Goal: Task Accomplishment & Management: Complete application form

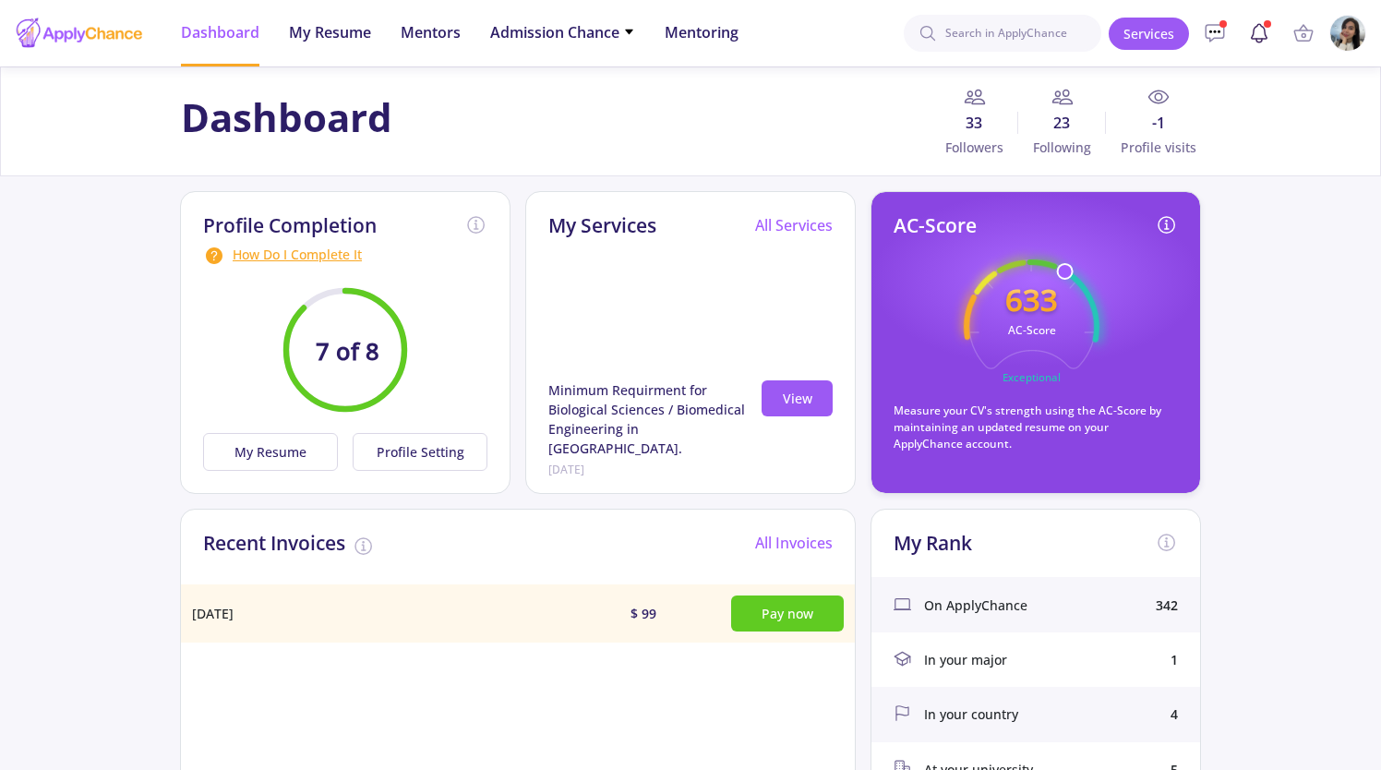
click at [1253, 49] on link at bounding box center [1258, 33] width 37 height 37
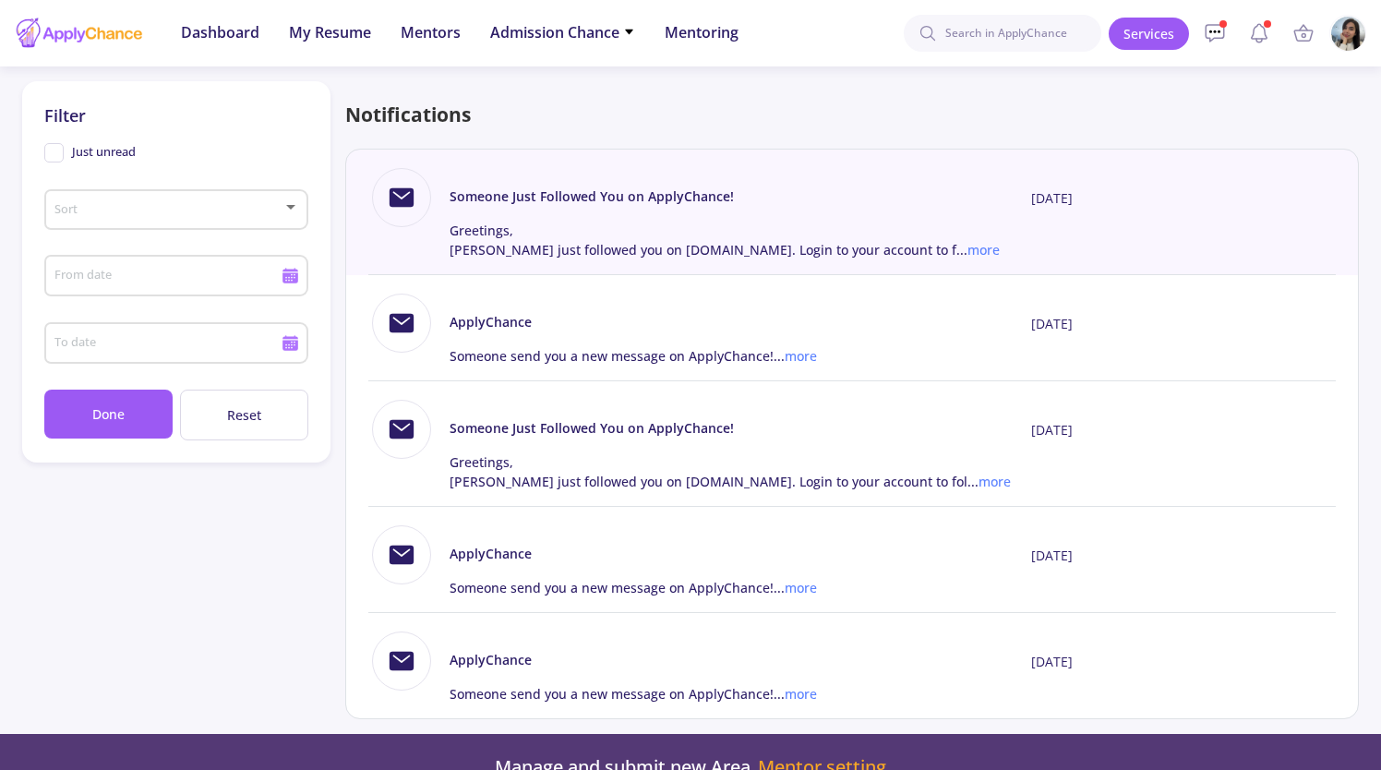
click at [1347, 28] on img at bounding box center [1348, 34] width 36 height 36
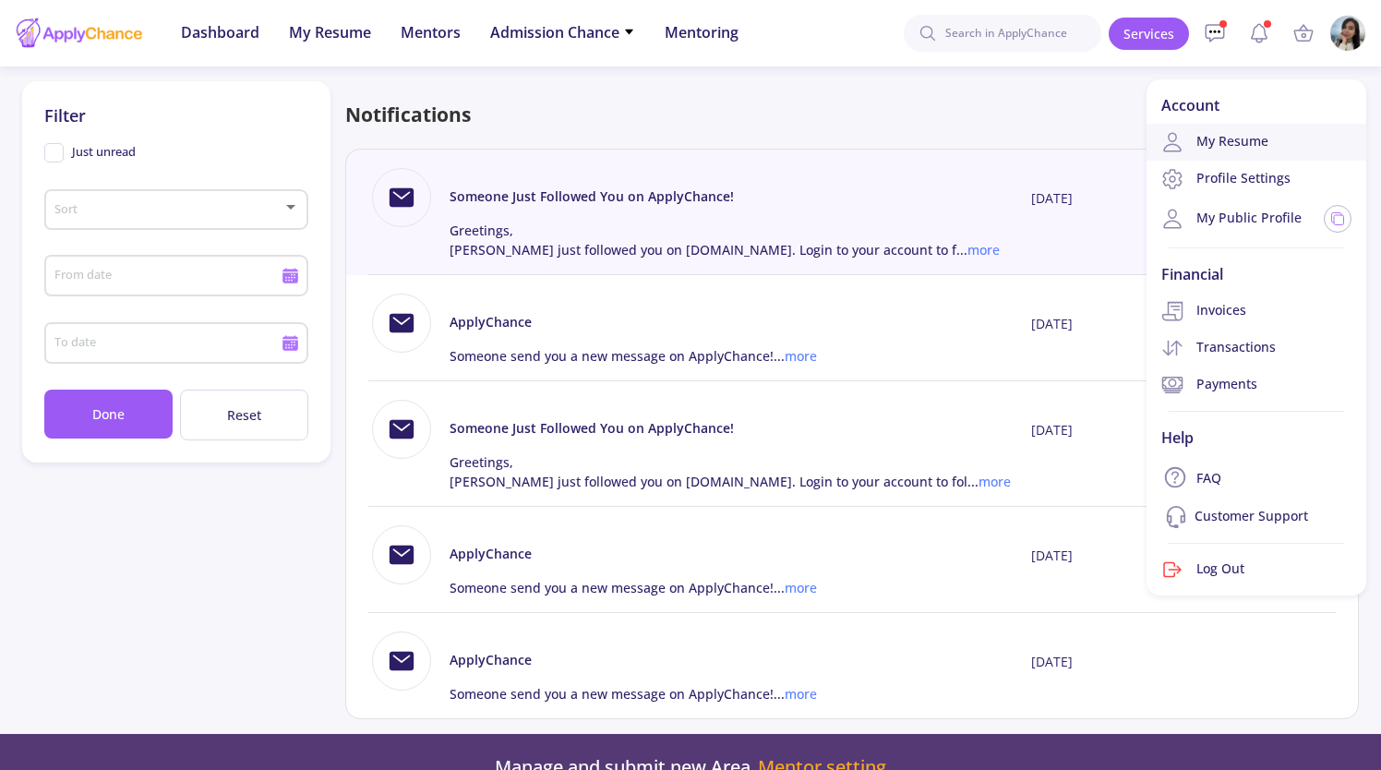
click at [1266, 136] on link "My Resume" at bounding box center [1256, 142] width 220 height 37
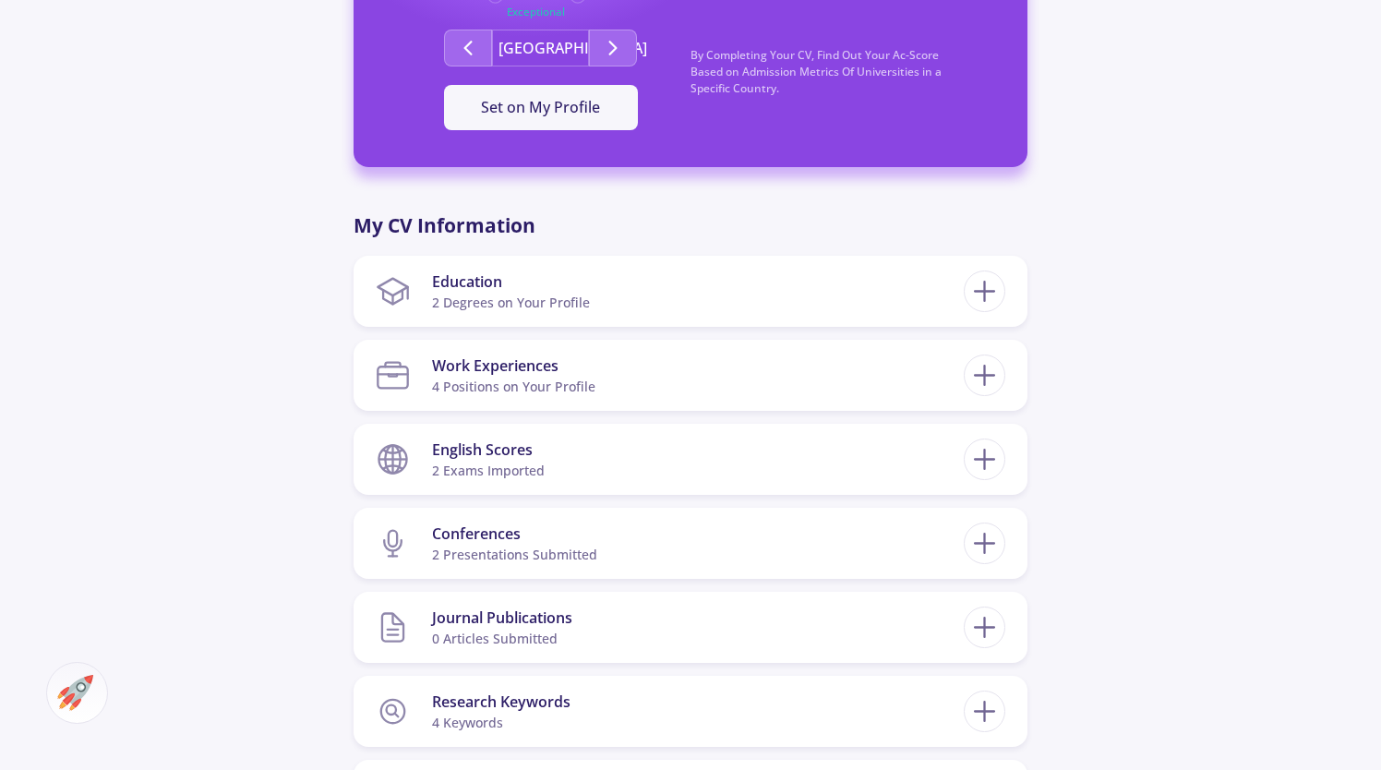
scroll to position [718, 0]
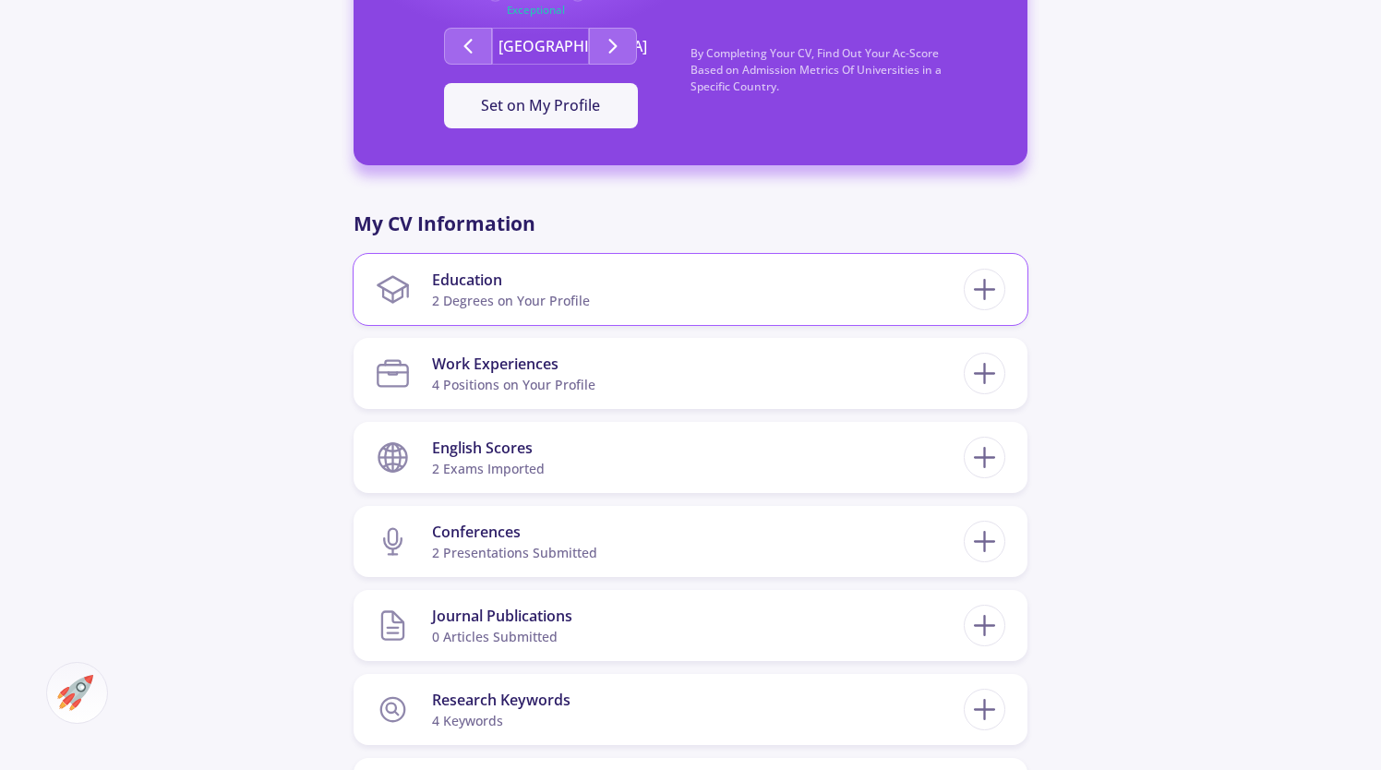
click at [928, 276] on section "Education 2 Degrees on Your Profile" at bounding box center [670, 289] width 588 height 56
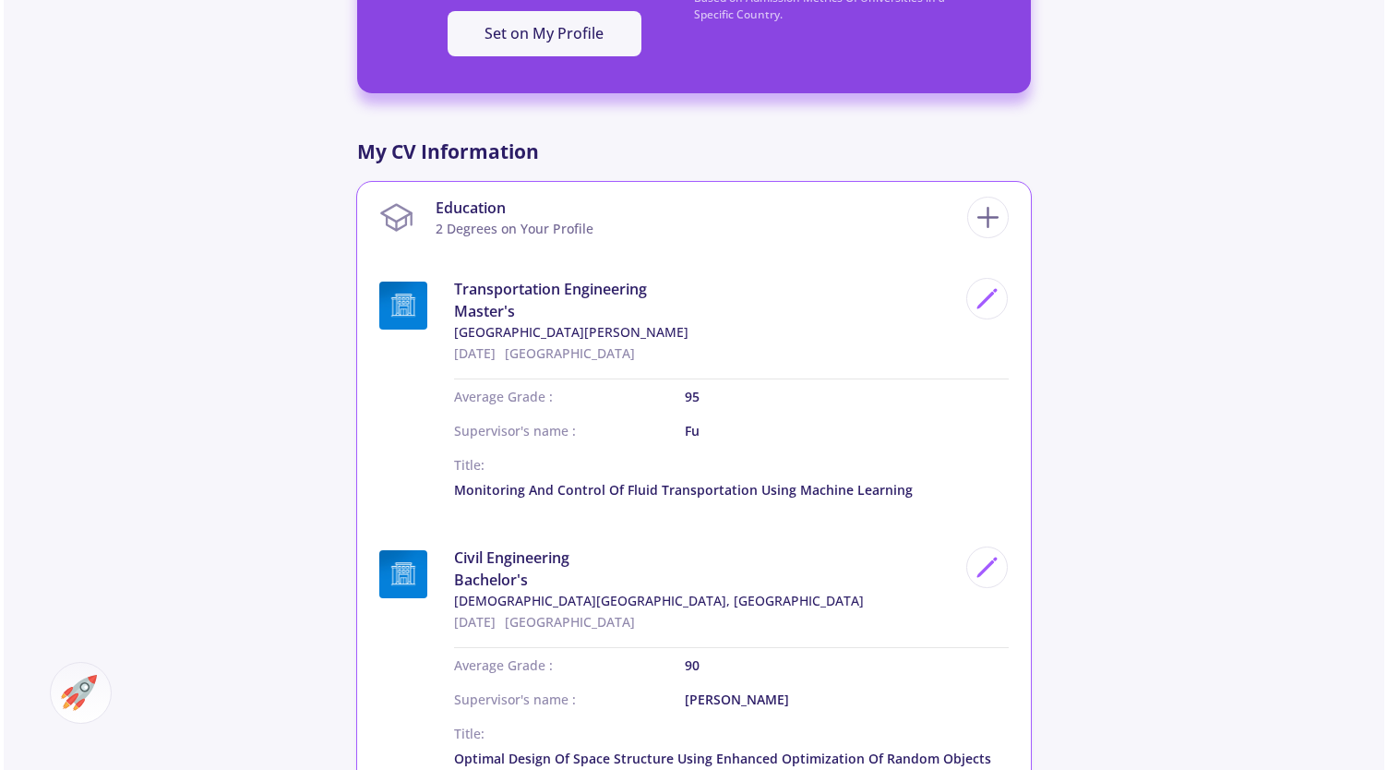
scroll to position [792, 0]
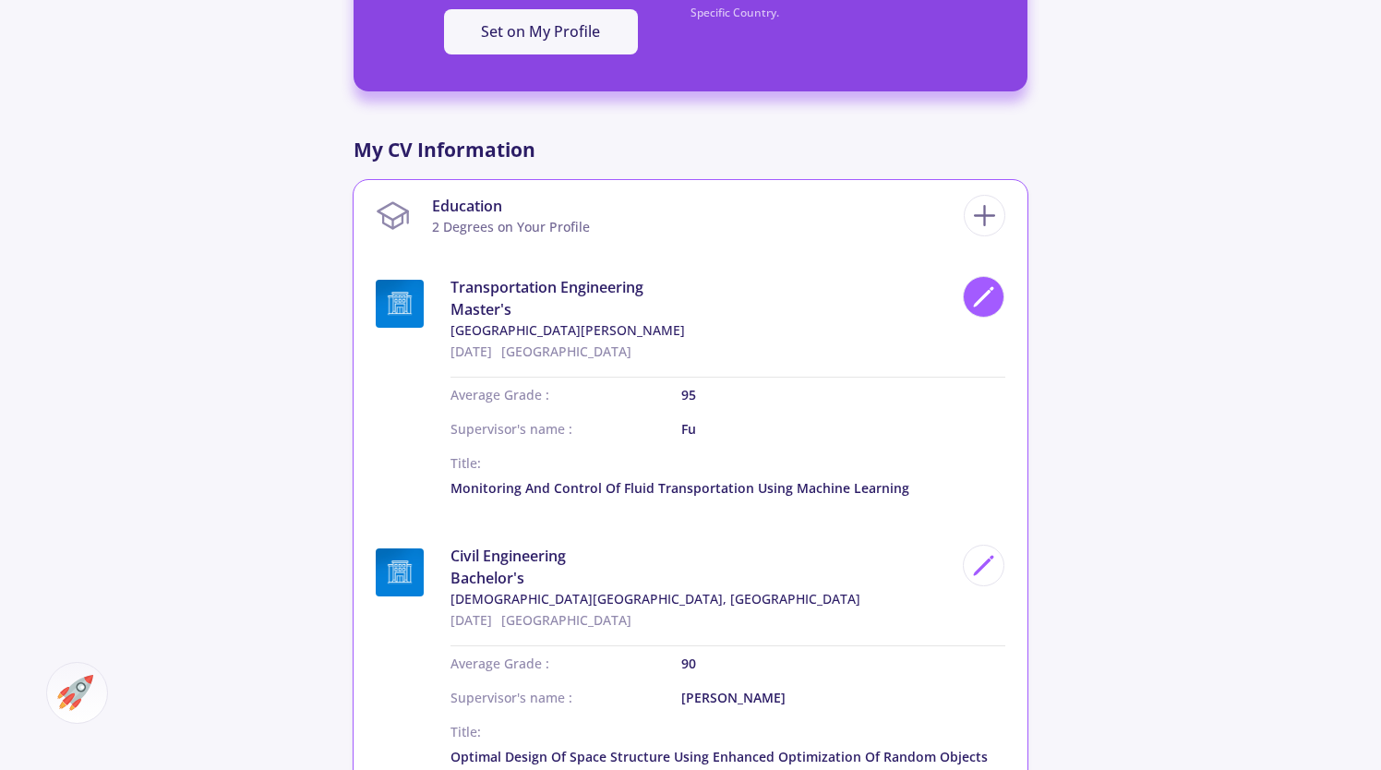
click at [981, 304] on icon at bounding box center [983, 296] width 25 height 25
type input "Transportation Engineering"
type input "[GEOGRAPHIC_DATA]"
type input "[DATE]"
type input "95"
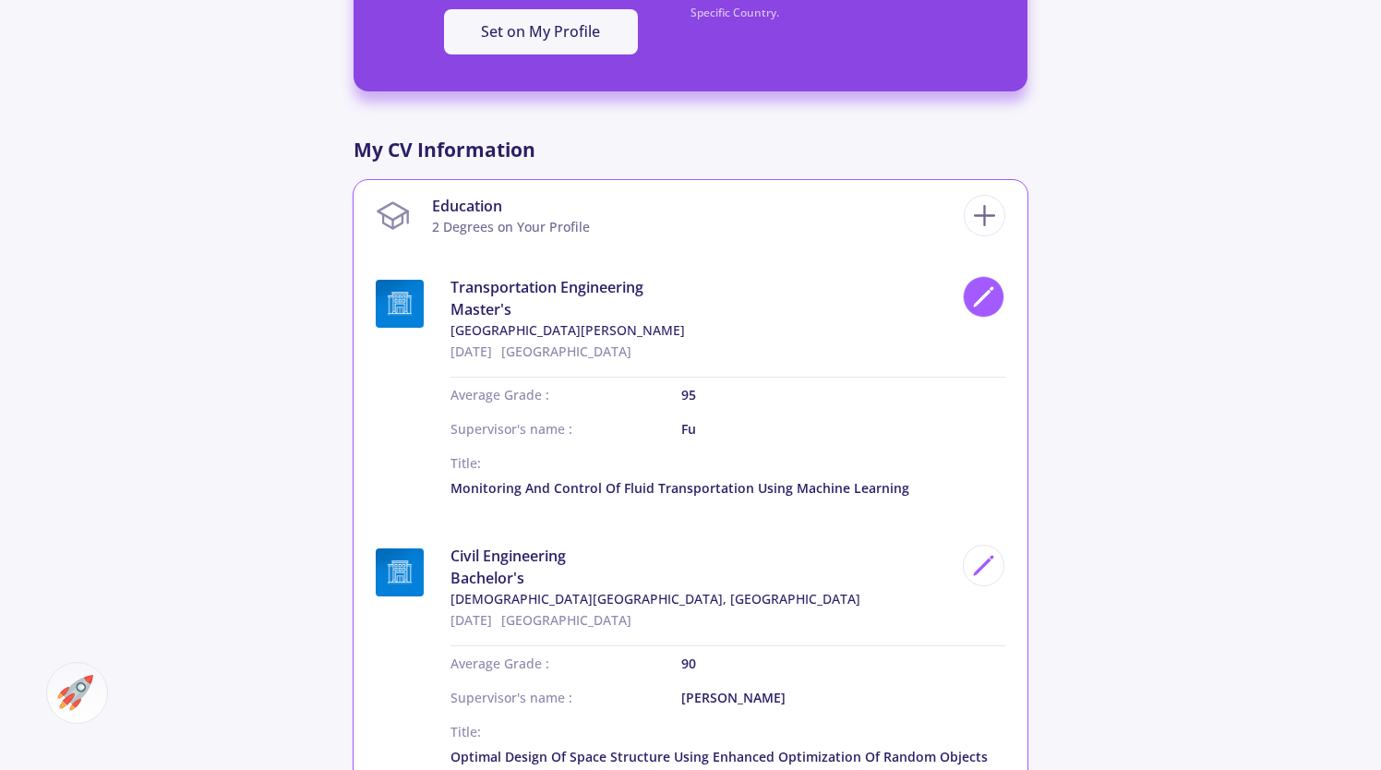
type input "Fu"
checkbox input "true"
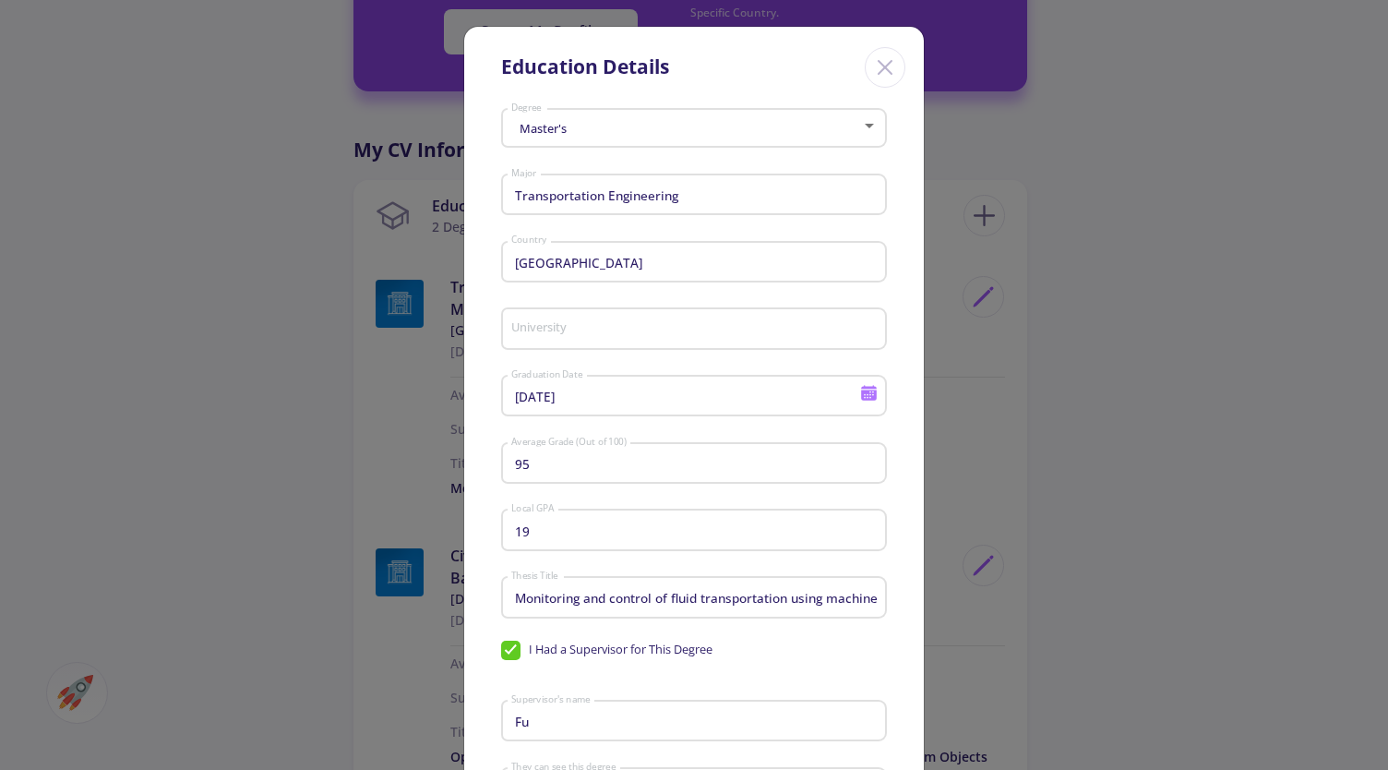
type input "[GEOGRAPHIC_DATA][PERSON_NAME]"
click at [567, 463] on input "95" at bounding box center [696, 464] width 373 height 17
type input "9"
type input "94"
click at [531, 536] on input "19" at bounding box center [696, 530] width 373 height 17
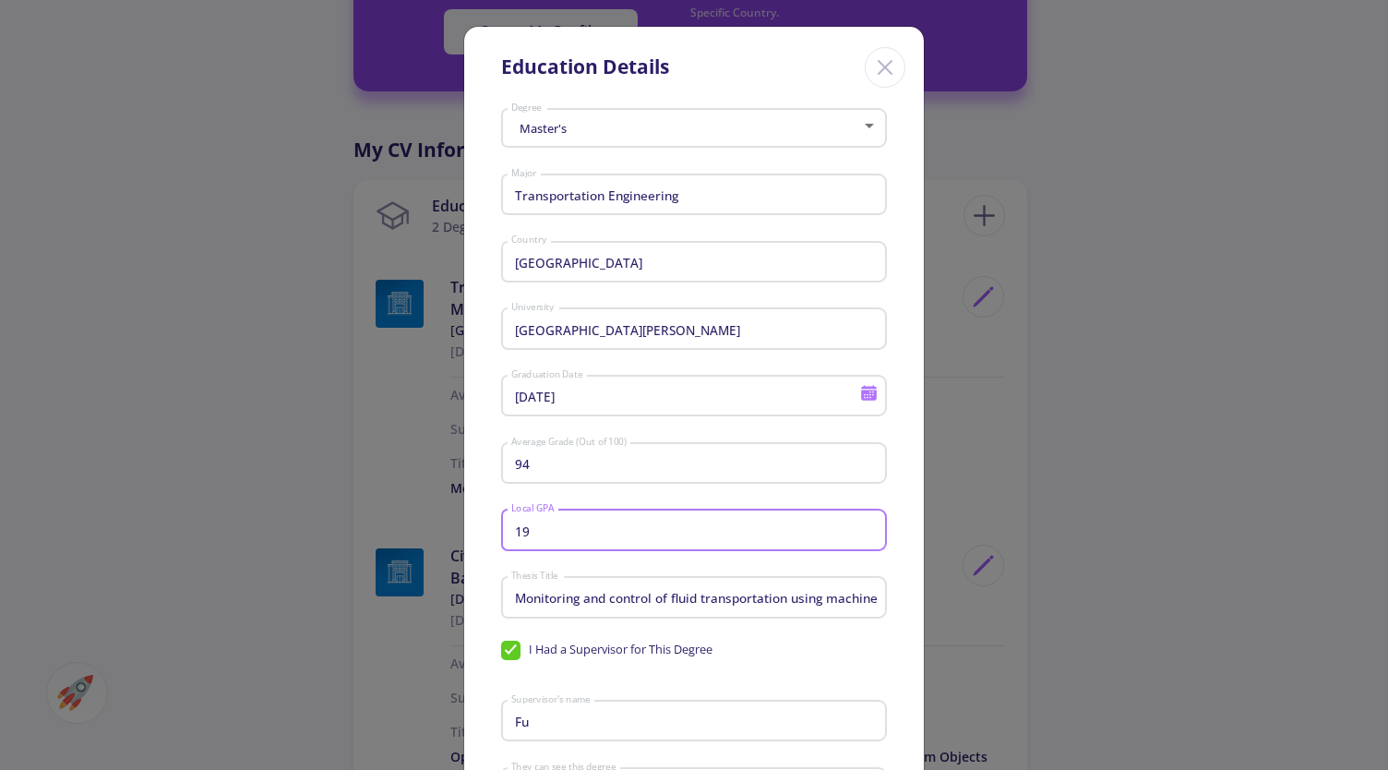
type input "1"
type input "103"
click at [733, 665] on div "I Had a Supervisor for This Degree" at bounding box center [694, 651] width 386 height 29
click at [592, 721] on input "Fu" at bounding box center [696, 721] width 373 height 17
type input "F"
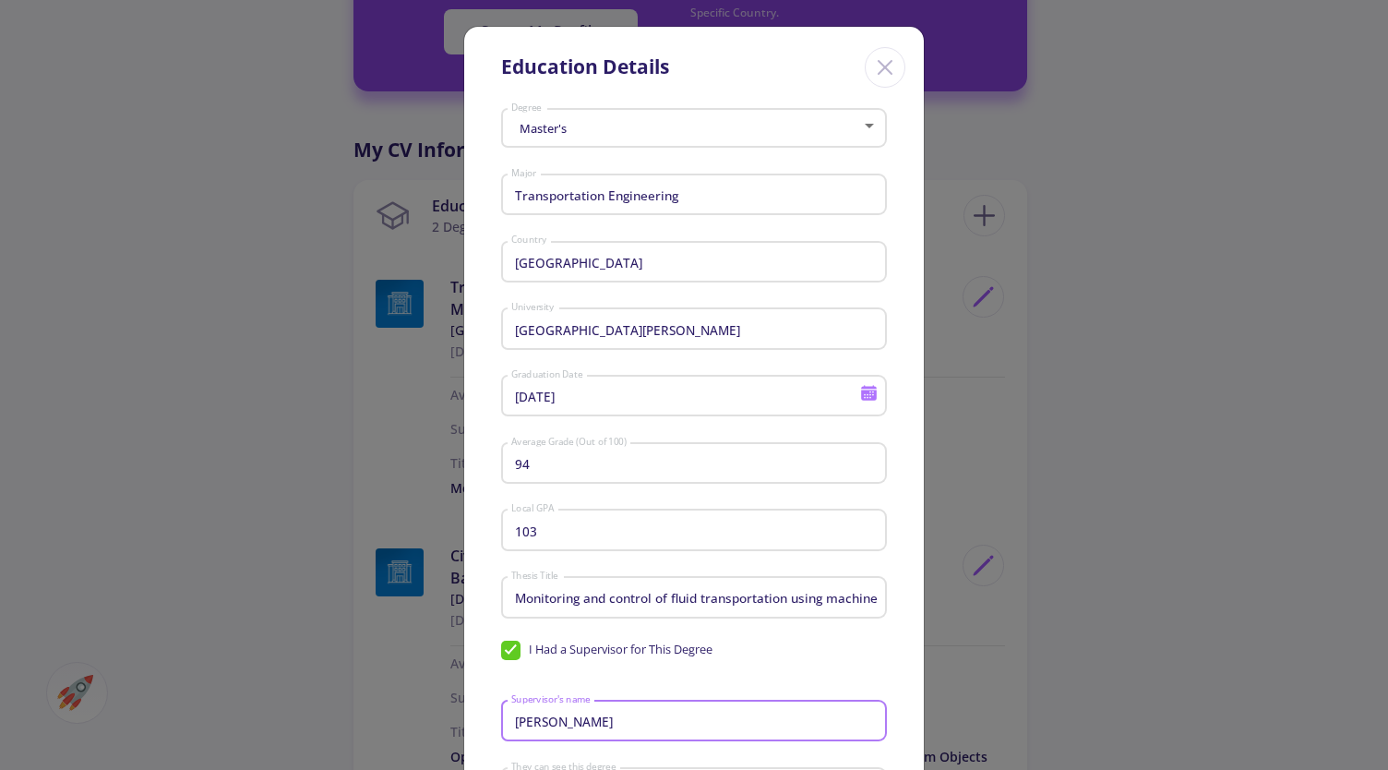
type input "[PERSON_NAME]"
click at [783, 673] on form "Master's Degree Transportation Engineering Major [GEOGRAPHIC_DATA] Country [GEO…" at bounding box center [694, 488] width 386 height 772
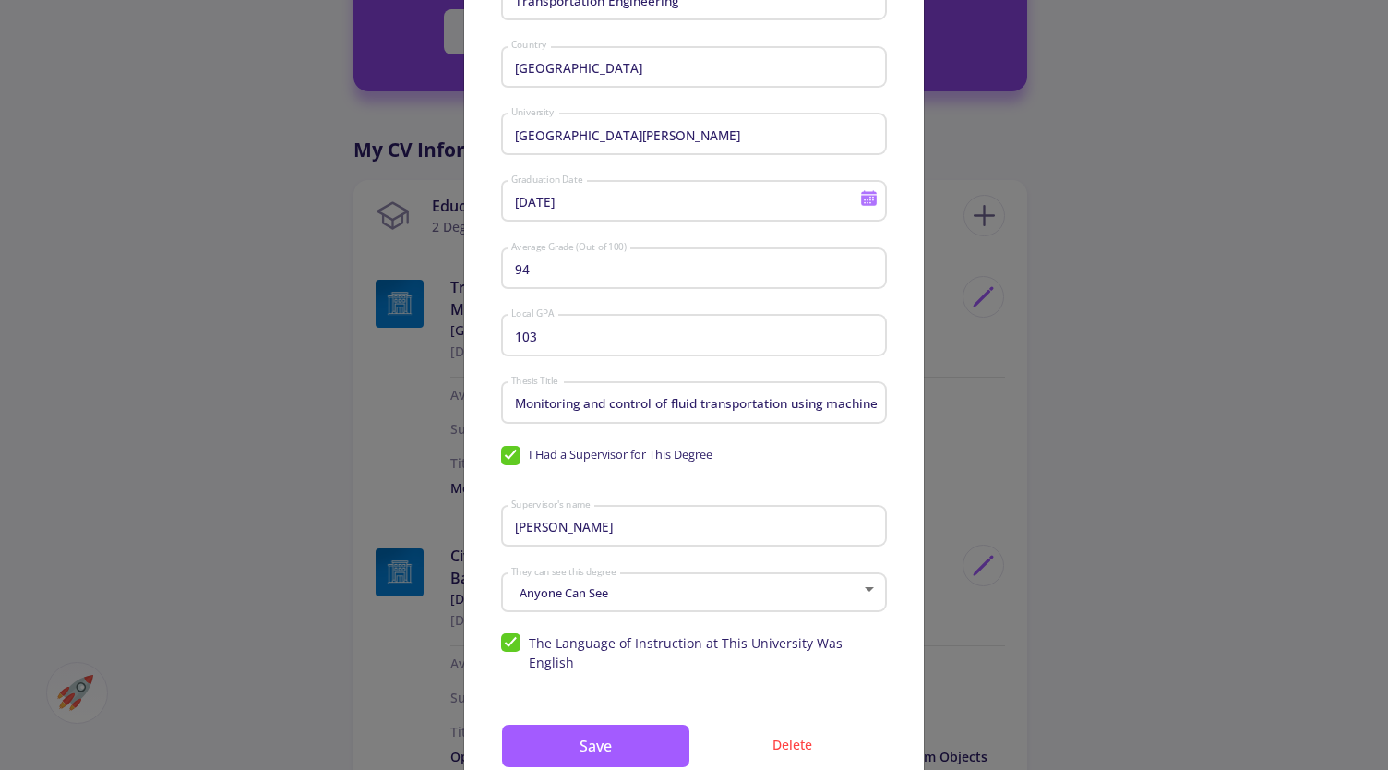
scroll to position [194, 0]
click at [588, 403] on input "Monitoring and control of fluid transportation using machine learning" at bounding box center [696, 404] width 373 height 17
type input "Data-Driven Clustering of Urban Zones for Homogeneous Macroscopic Fundamental D…"
click at [845, 482] on form "Master's Degree Transportation Engineering Major [GEOGRAPHIC_DATA] Country [GEO…" at bounding box center [694, 294] width 386 height 772
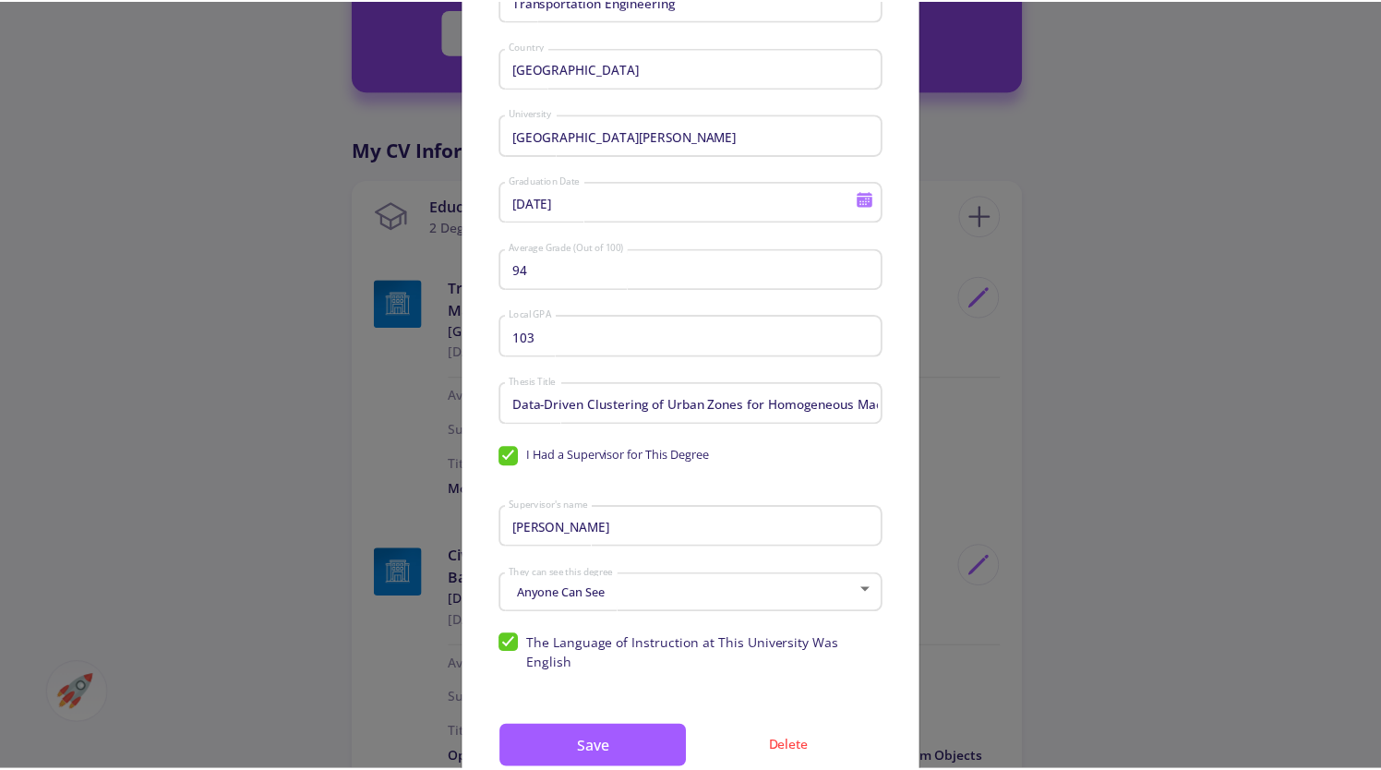
scroll to position [249, 0]
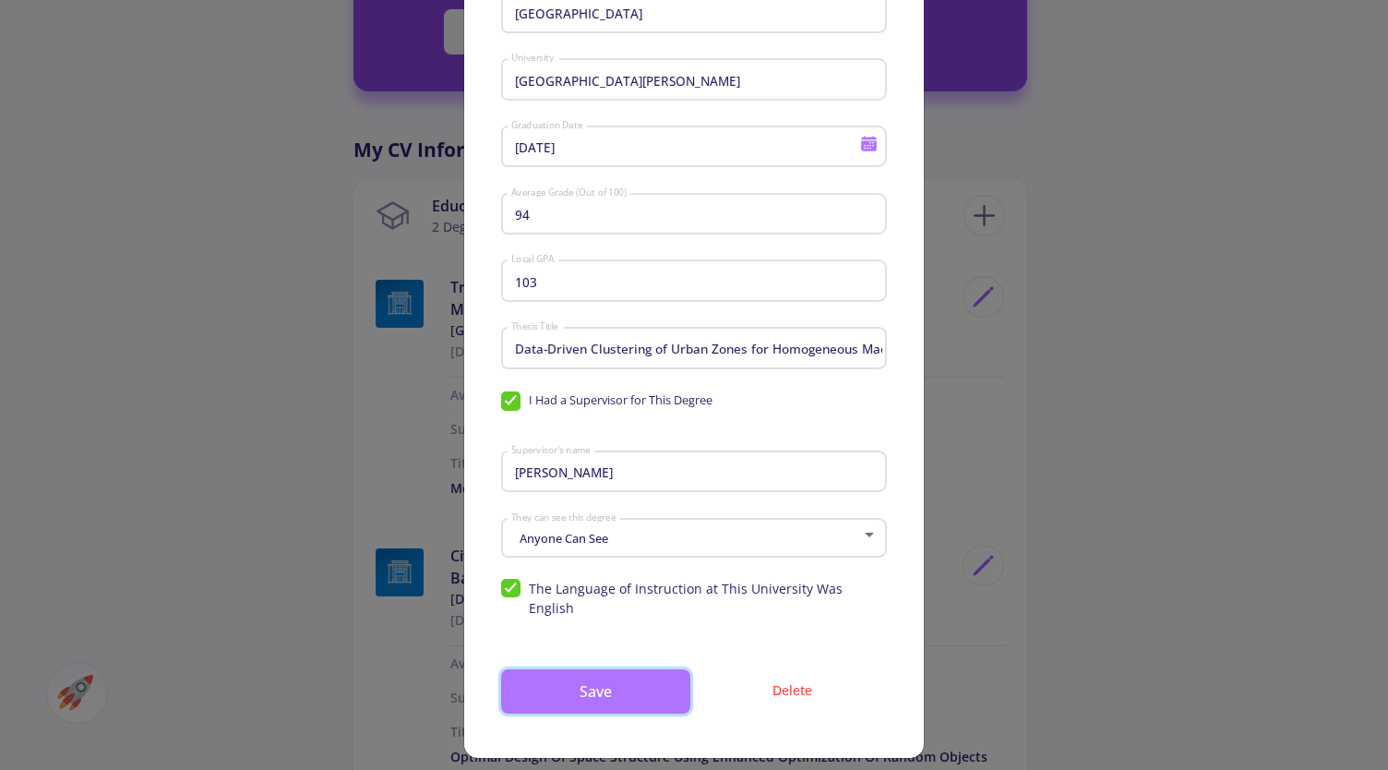
click at [583, 680] on button "Save" at bounding box center [595, 691] width 189 height 44
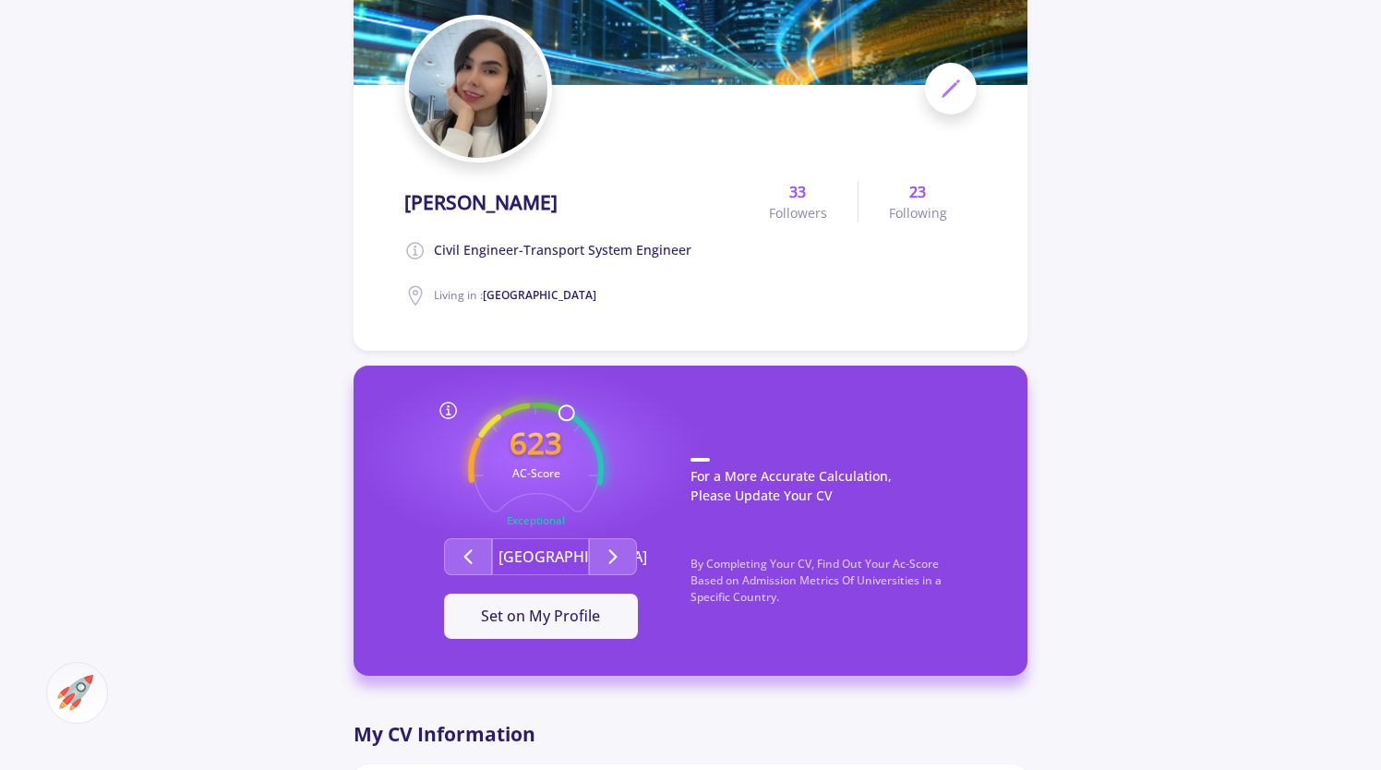
scroll to position [207, 0]
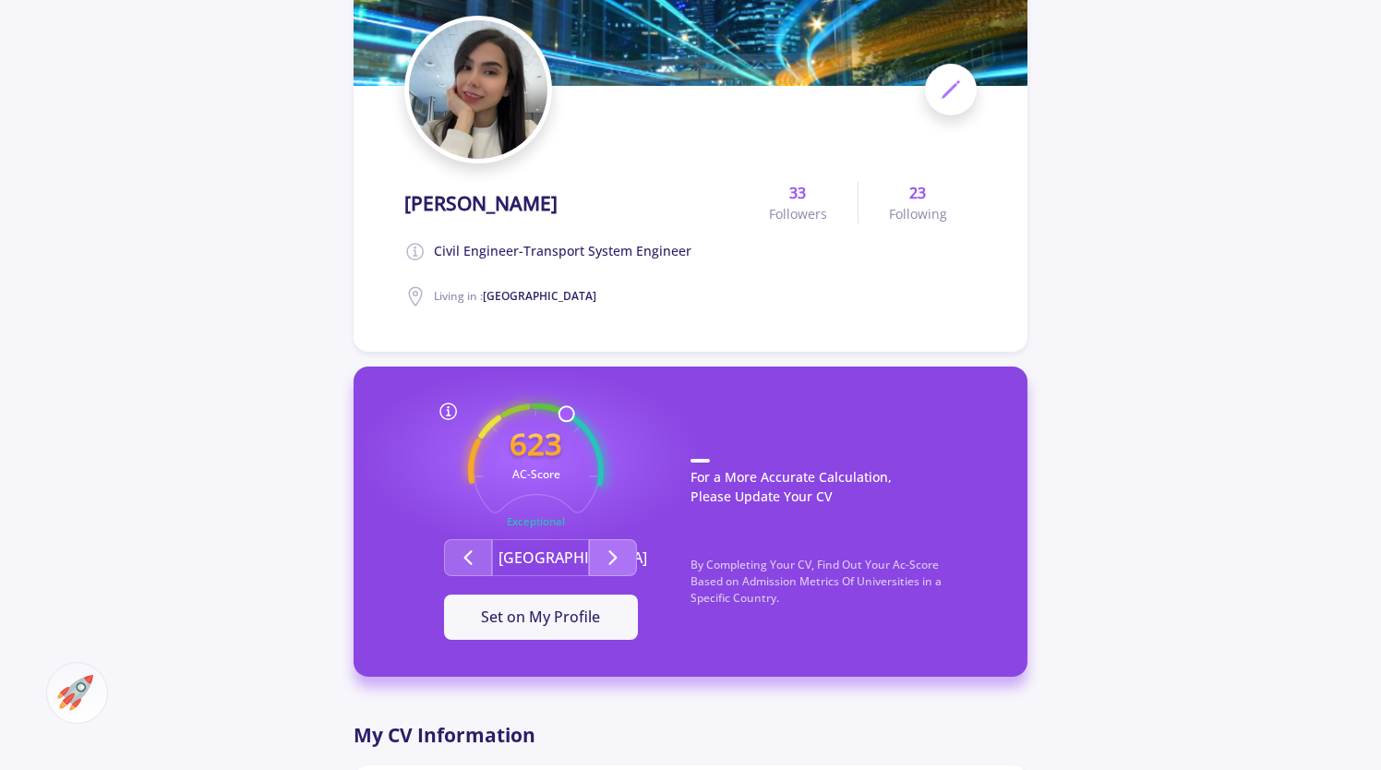
click at [619, 551] on icon "Second group" at bounding box center [613, 557] width 22 height 22
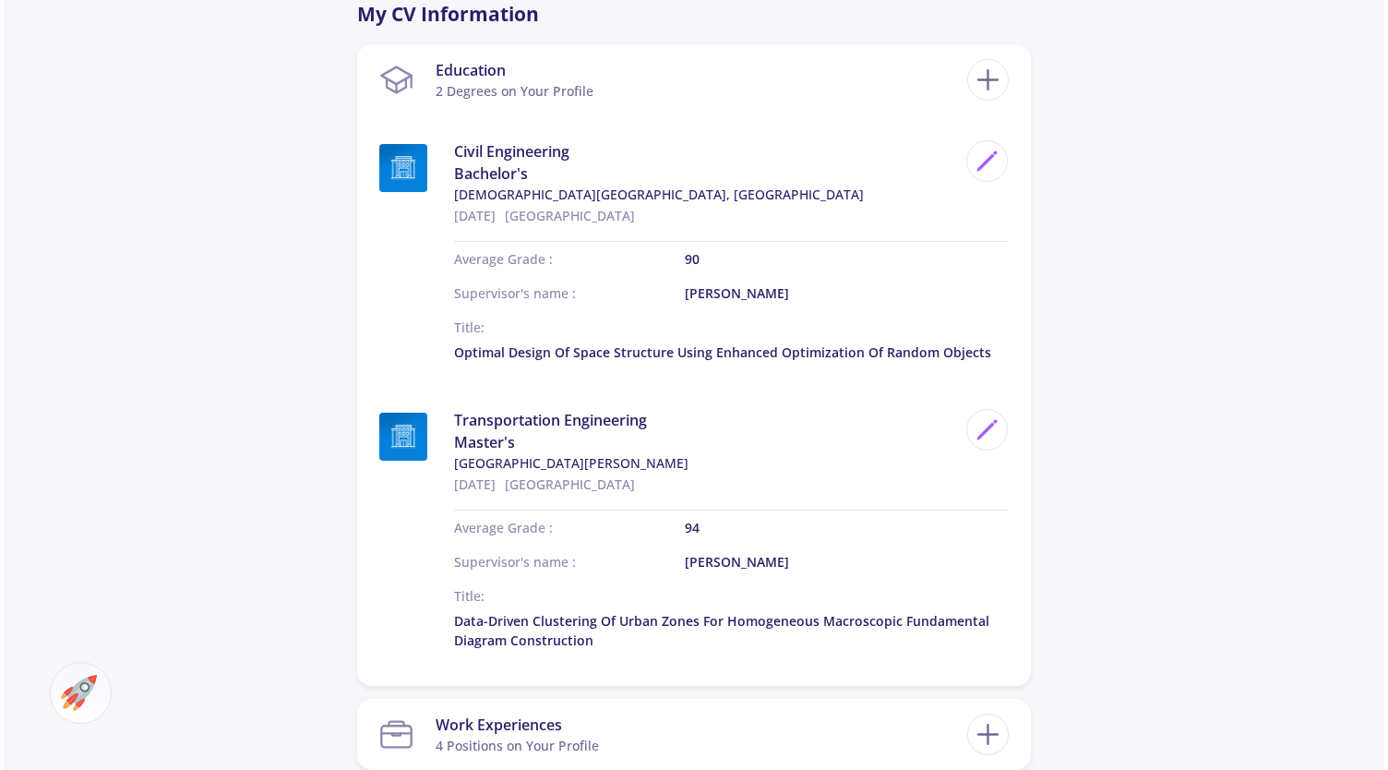
scroll to position [938, 0]
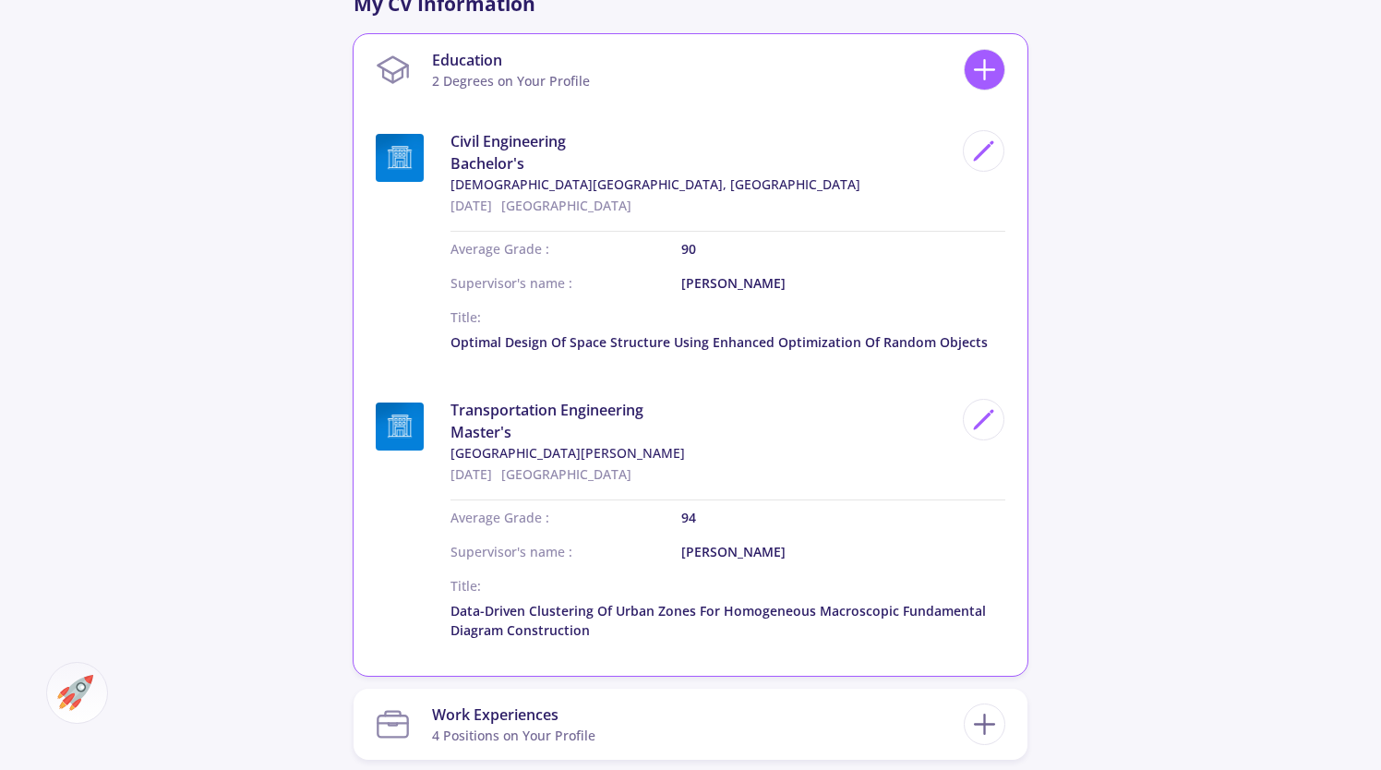
click at [986, 67] on icon at bounding box center [984, 70] width 34 height 34
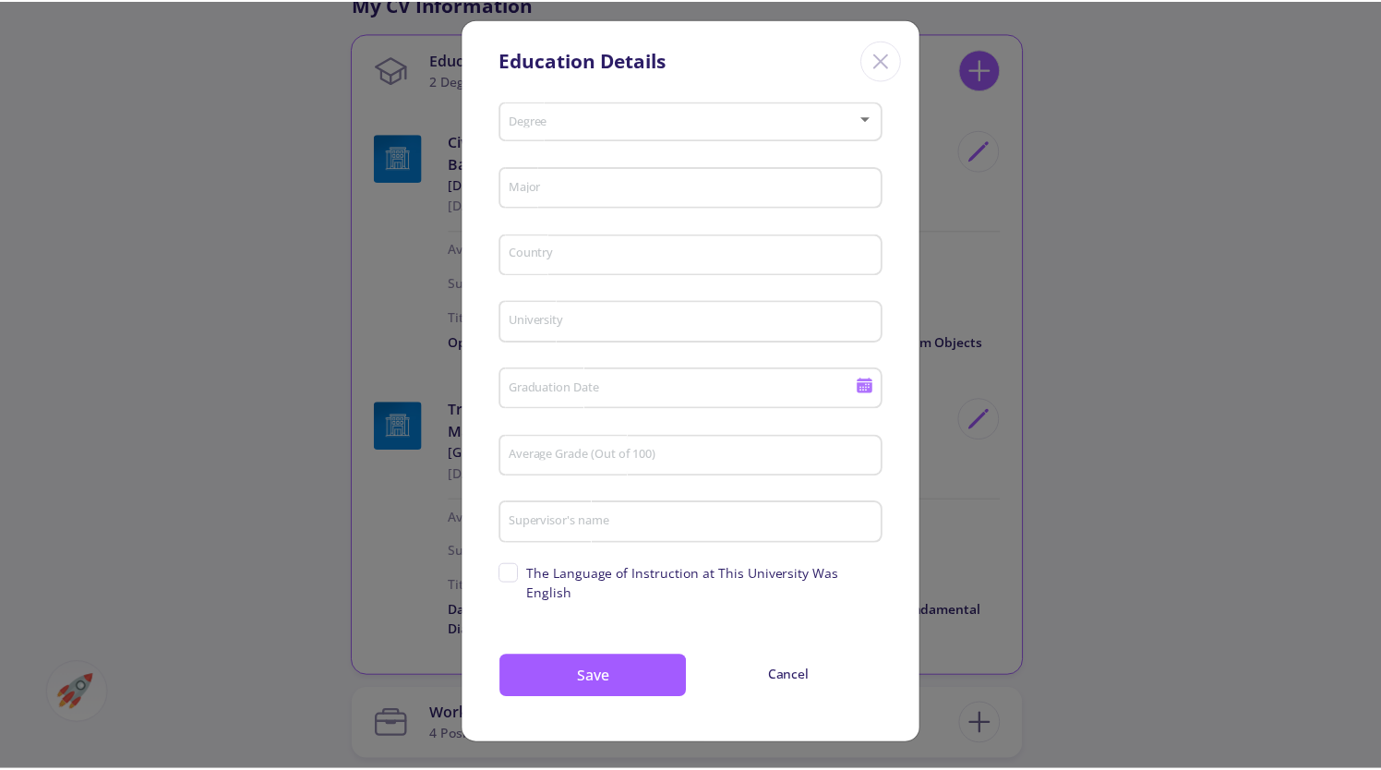
scroll to position [0, 0]
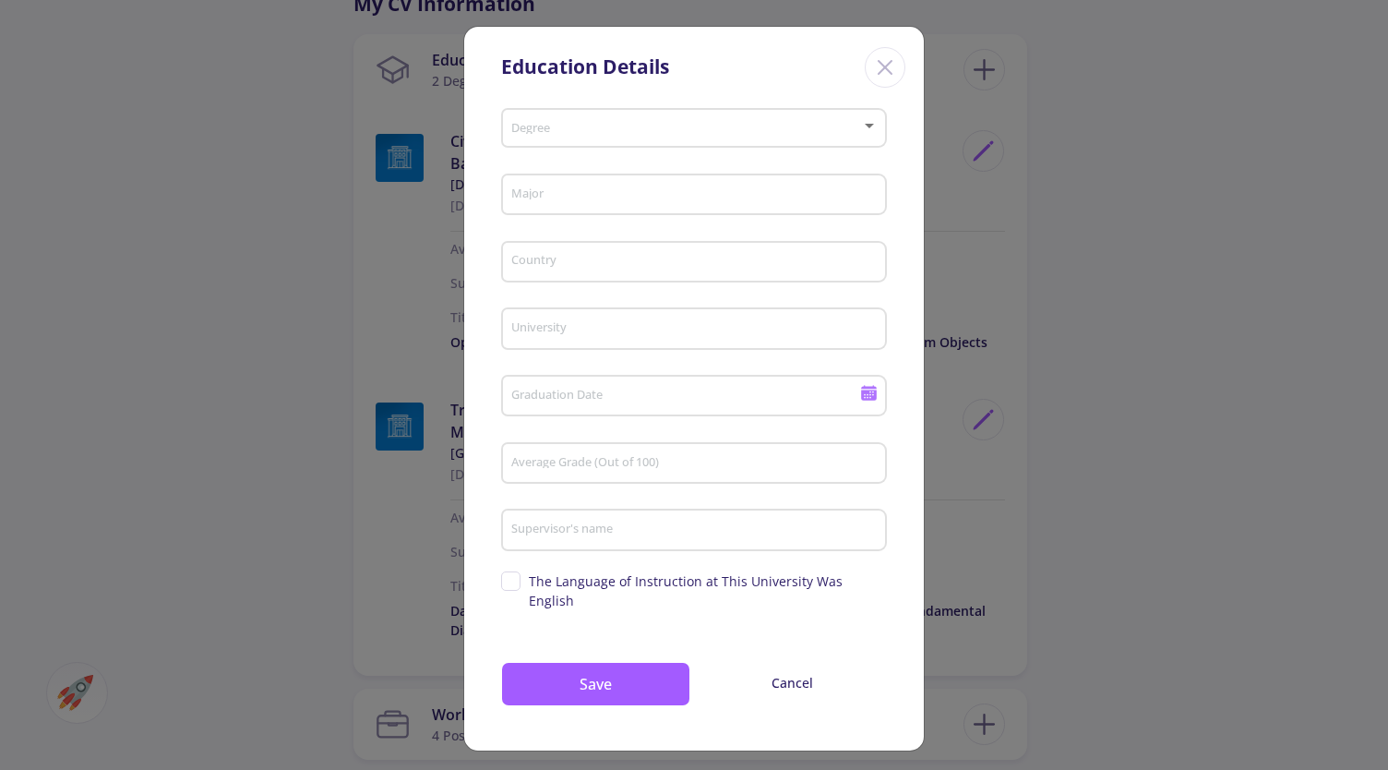
click at [893, 69] on icon "Close" at bounding box center [885, 68] width 30 height 30
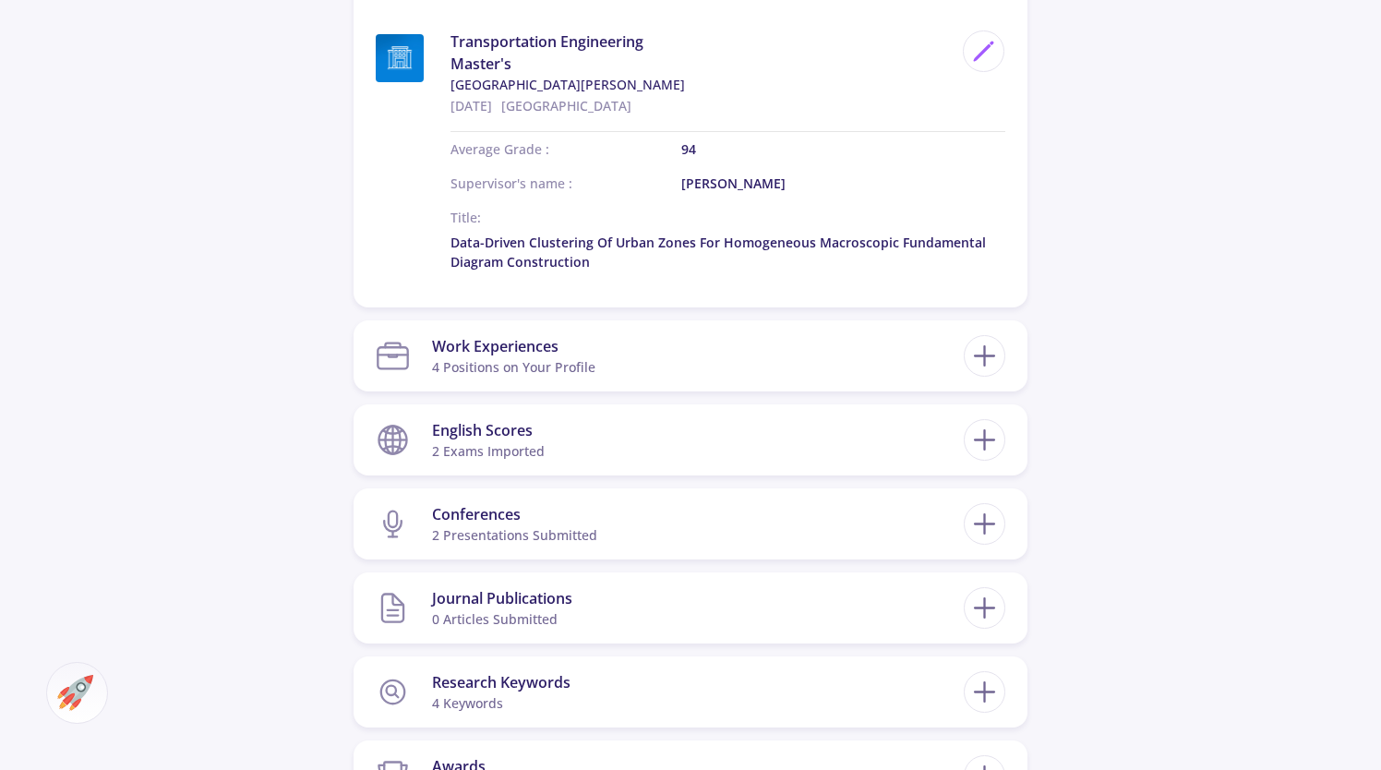
scroll to position [1310, 0]
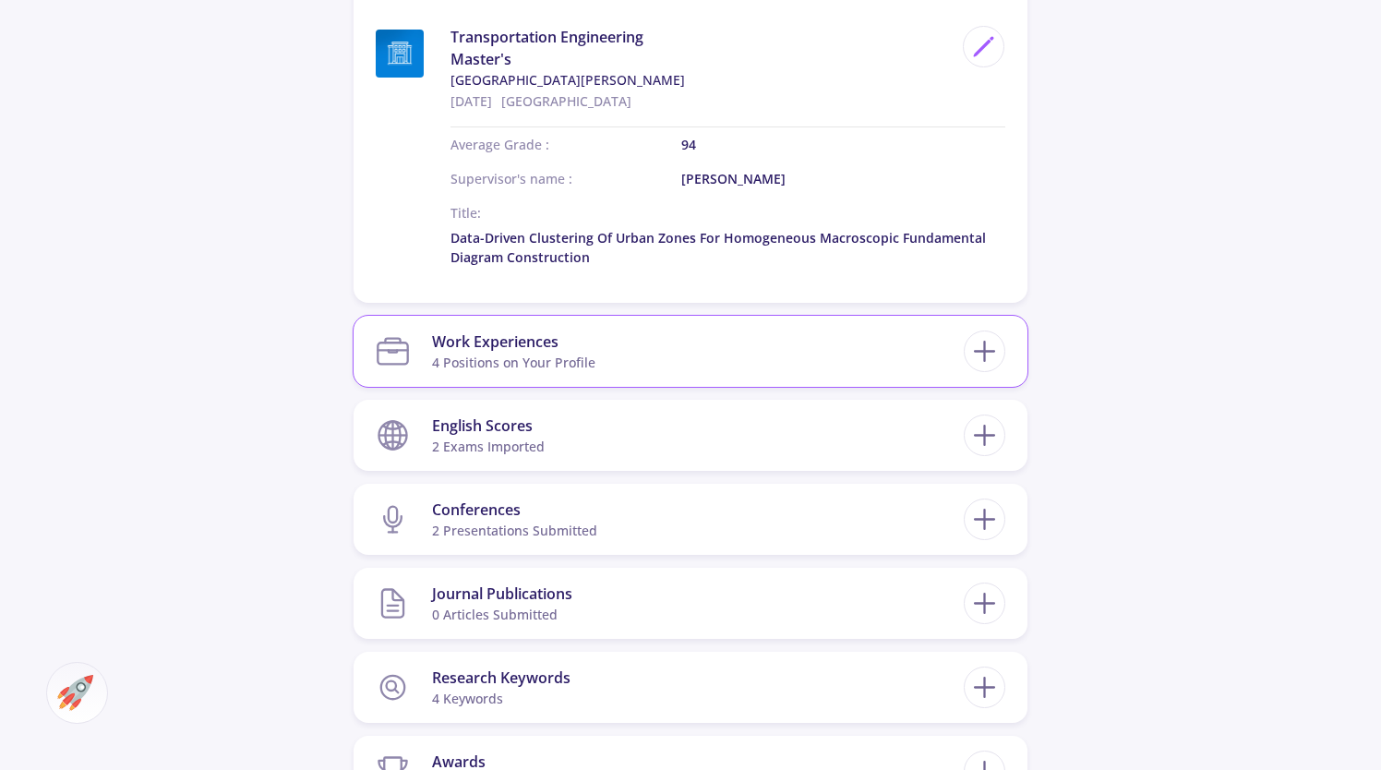
click at [940, 340] on section "Work Experiences 4 Positions on Your Profile" at bounding box center [670, 351] width 588 height 56
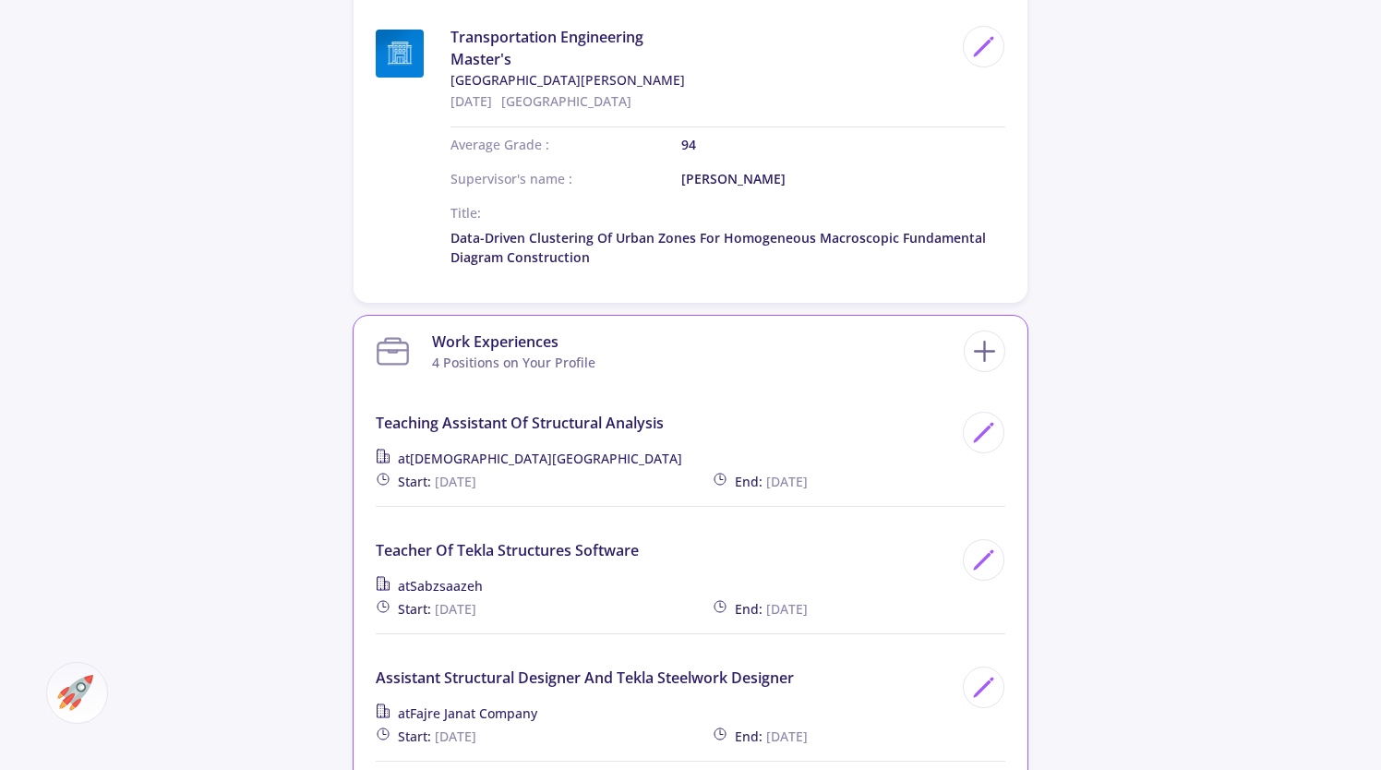
click at [940, 340] on section "Work Experiences 4 Positions on Your Profile" at bounding box center [670, 351] width 588 height 56
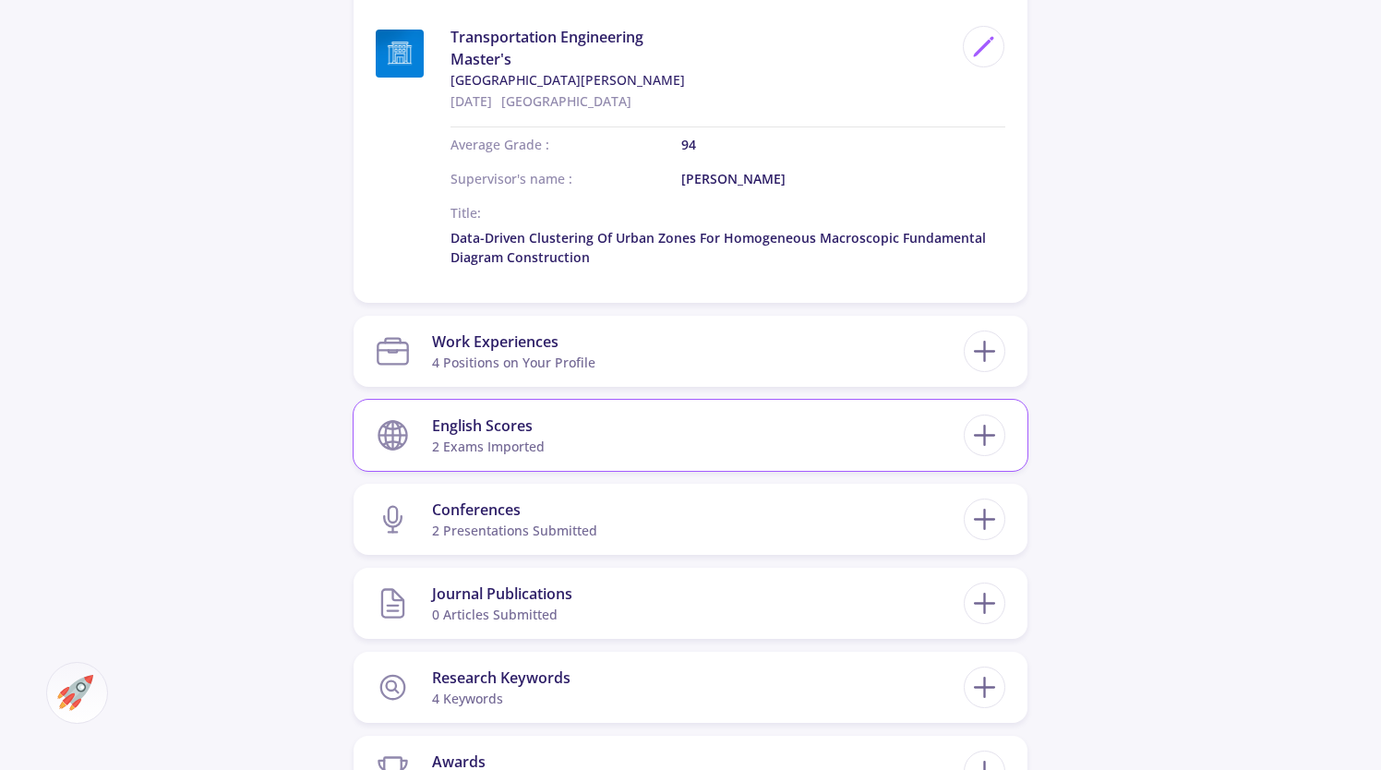
click at [859, 446] on section "English Scores 2 exams imported" at bounding box center [670, 435] width 588 height 56
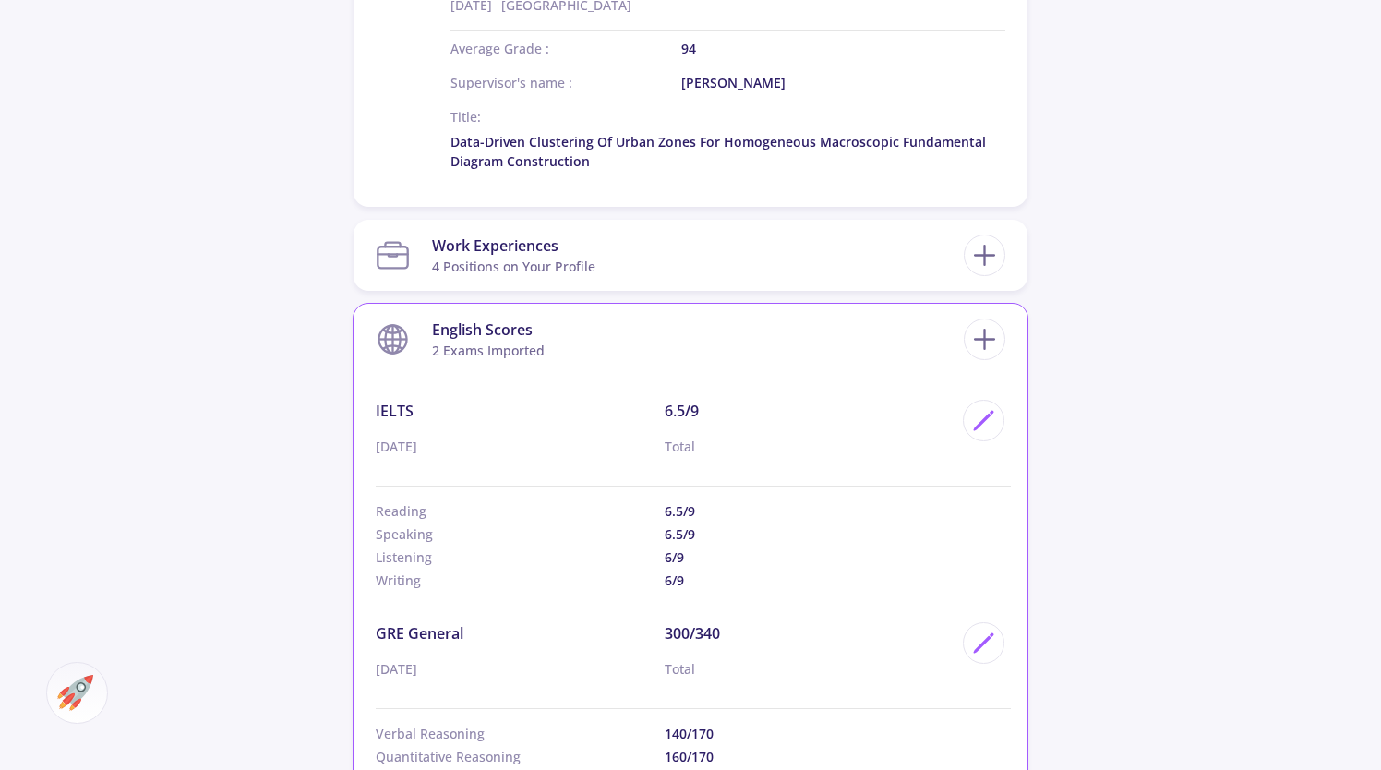
scroll to position [1403, 0]
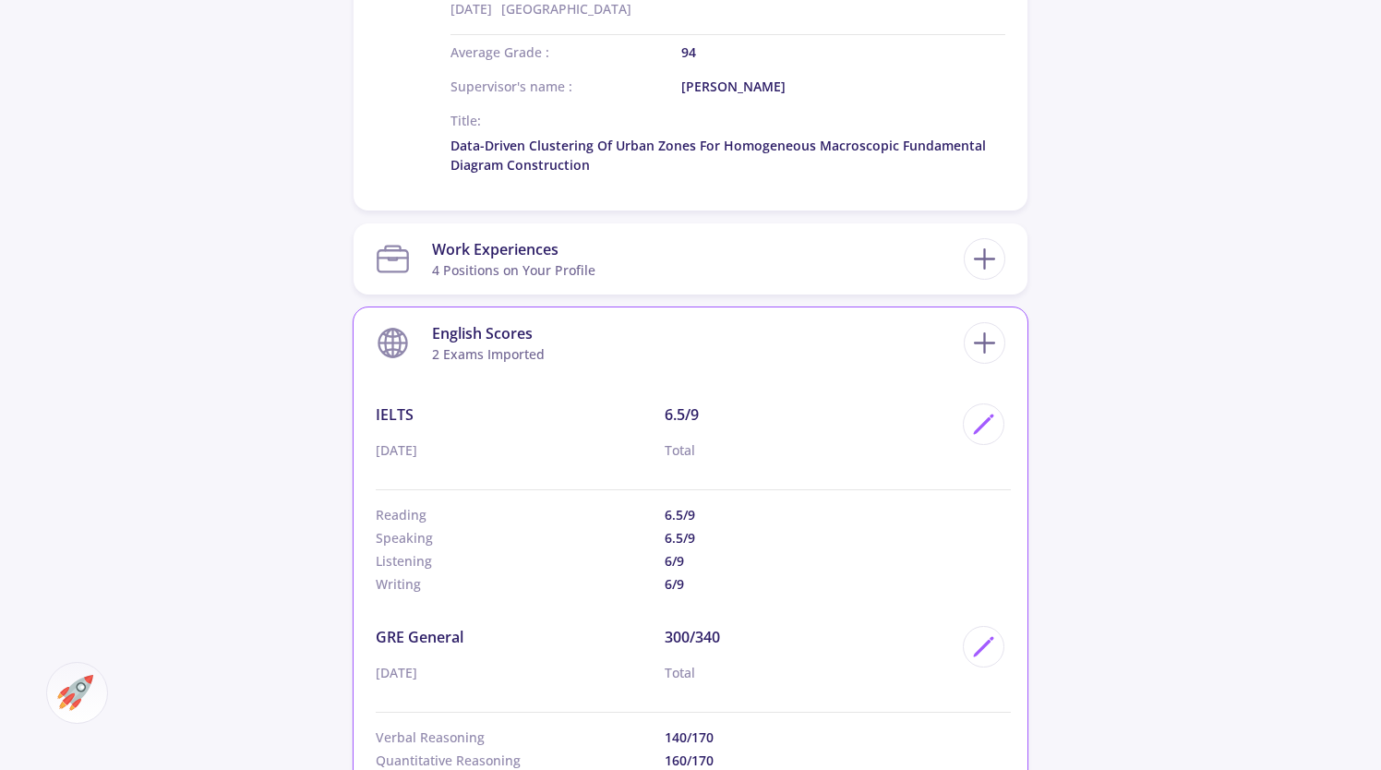
click at [848, 330] on section "English Scores 2 exams imported" at bounding box center [670, 343] width 588 height 56
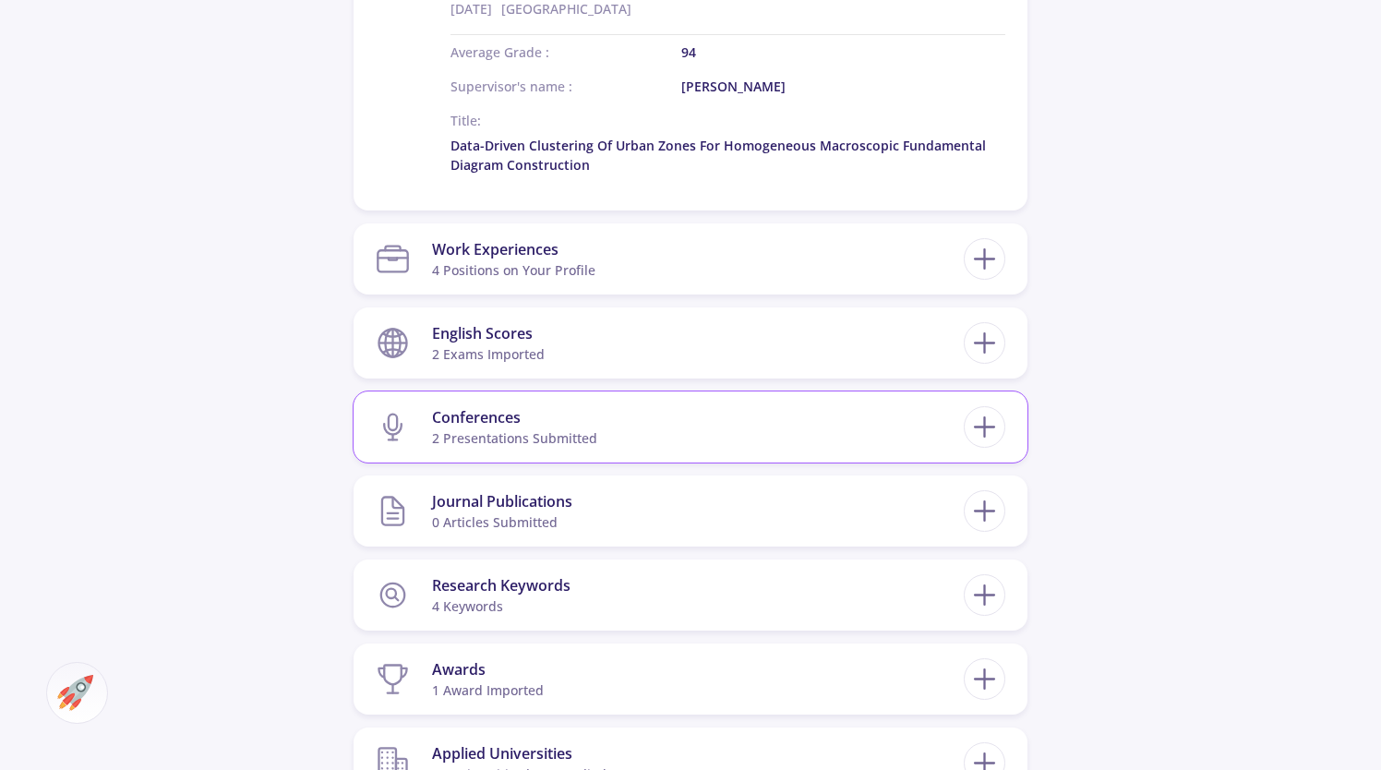
click at [787, 411] on section "Conferences 2 presentations submitted" at bounding box center [670, 427] width 588 height 56
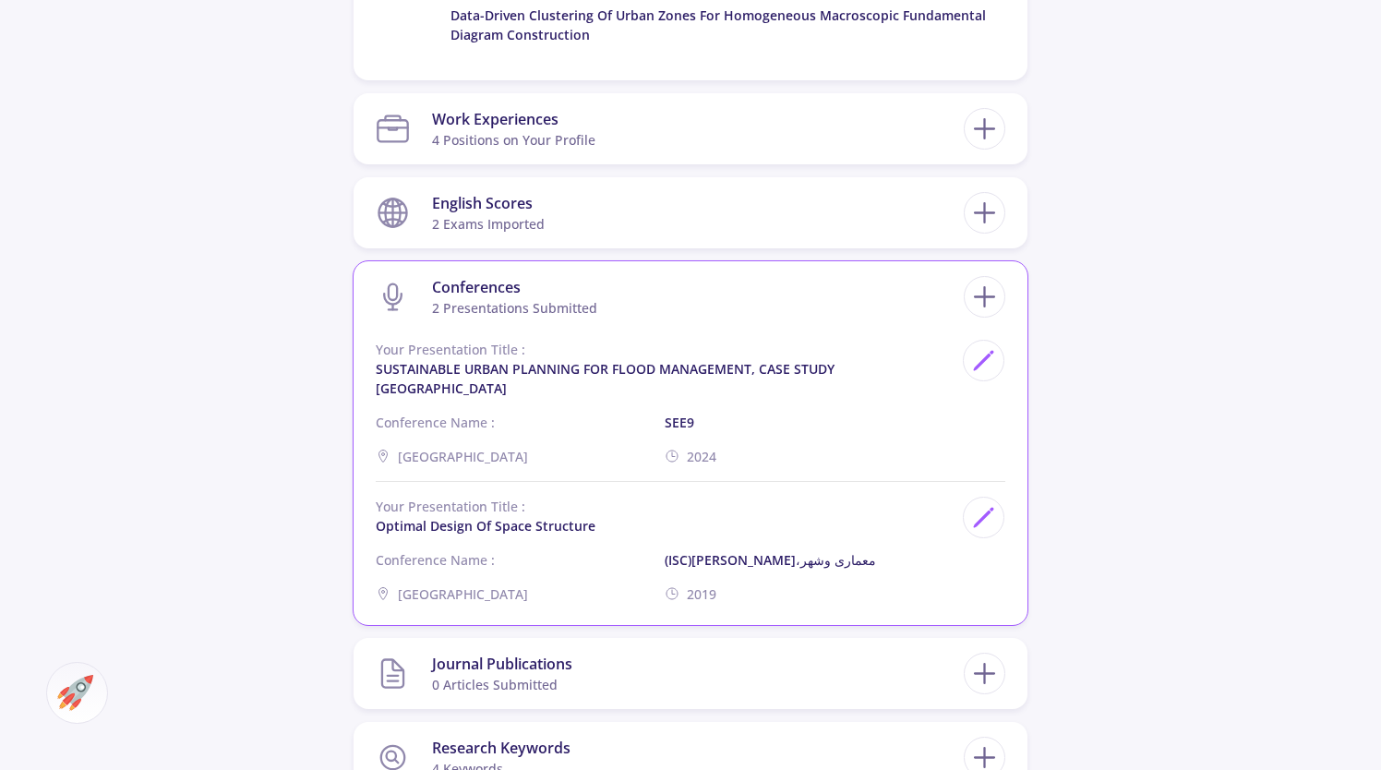
scroll to position [1535, 0]
click at [808, 280] on section "Conferences 2 presentations submitted" at bounding box center [670, 295] width 588 height 56
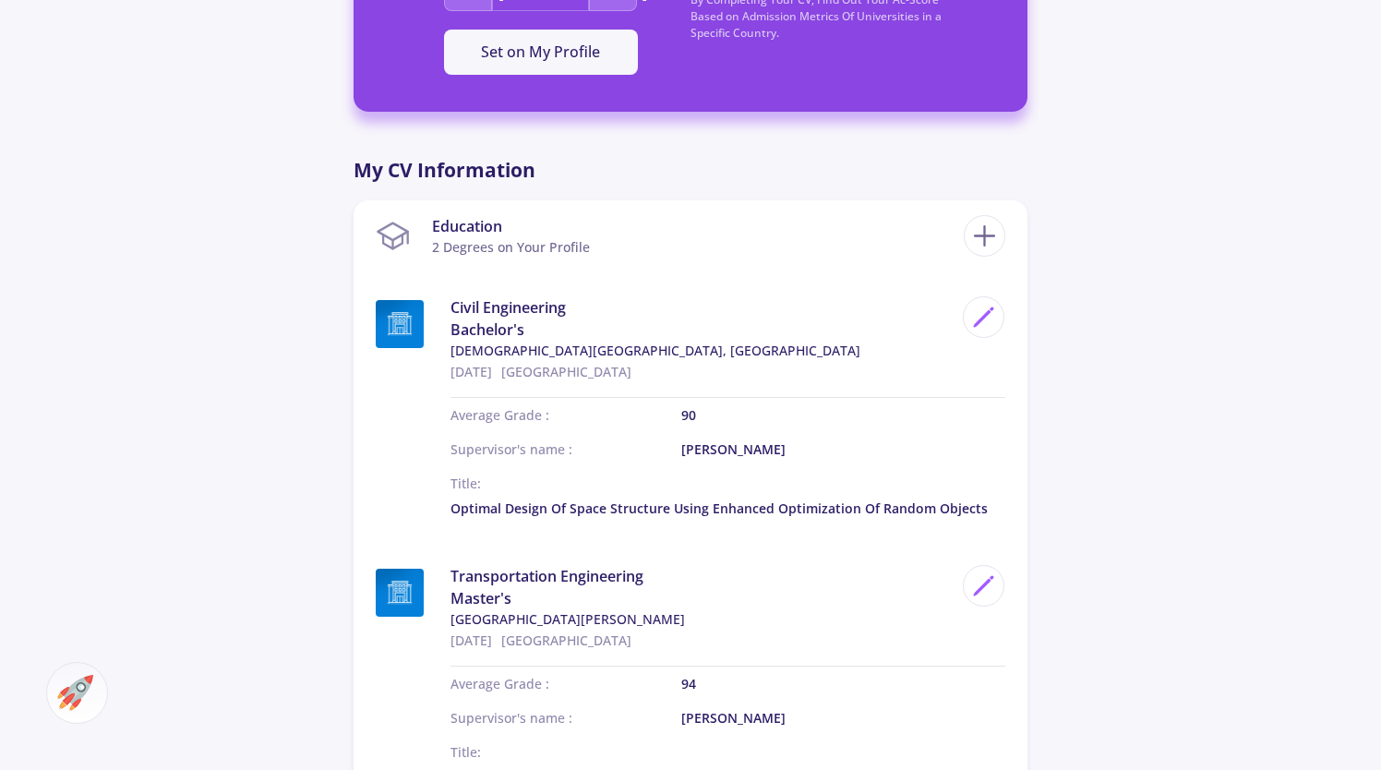
scroll to position [771, 0]
